Goal: Navigation & Orientation: Find specific page/section

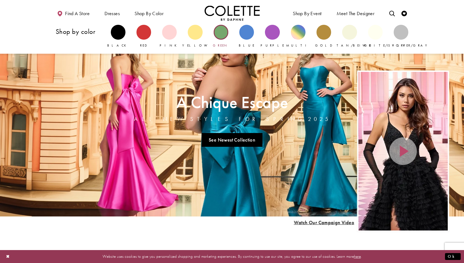
click at [221, 33] on div "Primary block" at bounding box center [221, 32] width 15 height 15
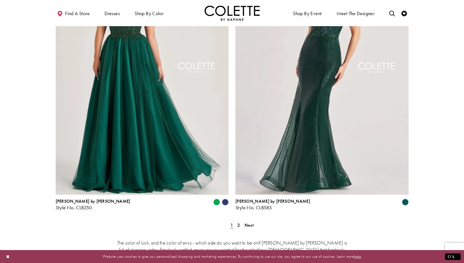
scroll to position [1047, 0]
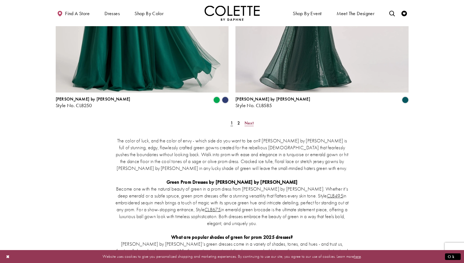
click at [247, 120] on span "Next" at bounding box center [248, 123] width 9 height 6
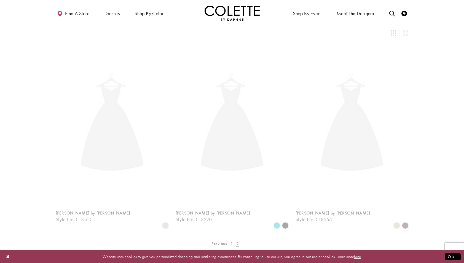
scroll to position [30, 0]
